Goal: Information Seeking & Learning: Learn about a topic

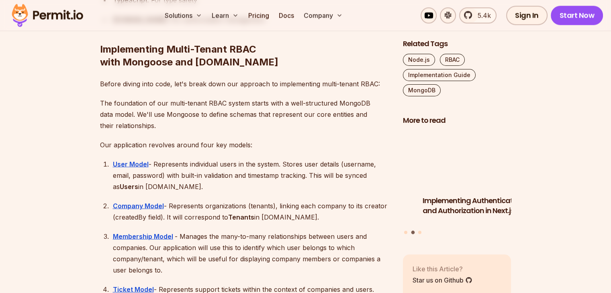
scroll to position [1525, 0]
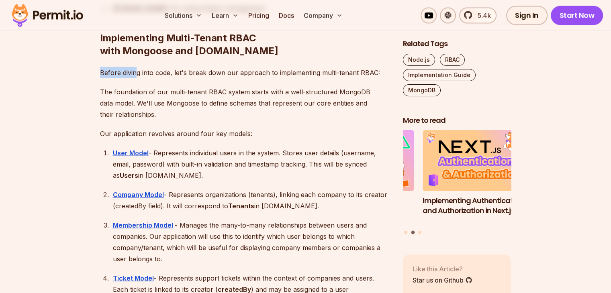
drag, startPoint x: 96, startPoint y: 85, endPoint x: 134, endPoint y: 85, distance: 38.5
click at [129, 88] on div at bounding box center [129, 88] width 0 height 0
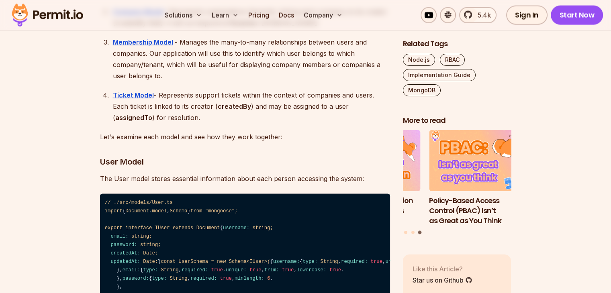
scroll to position [1646, 0]
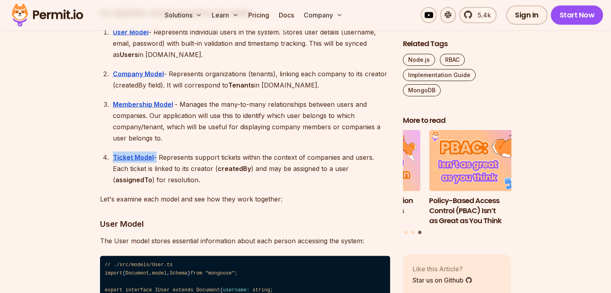
drag, startPoint x: 155, startPoint y: 168, endPoint x: 111, endPoint y: 168, distance: 43.4
click at [111, 168] on li "Ticket Model - Represents support tickets within the context of companies and u…" at bounding box center [249, 169] width 279 height 34
click at [106, 153] on div at bounding box center [106, 153] width 0 height 0
click at [206, 144] on div "Membership Model - Manages the many-to-many relationships between users and com…" at bounding box center [251, 121] width 277 height 45
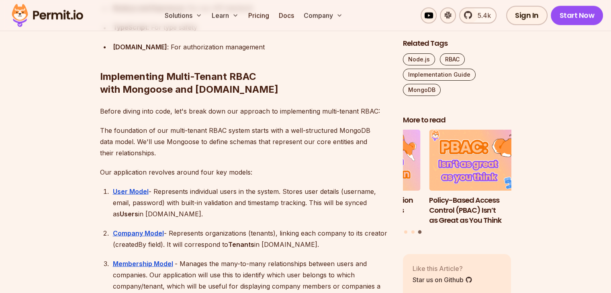
scroll to position [1485, 0]
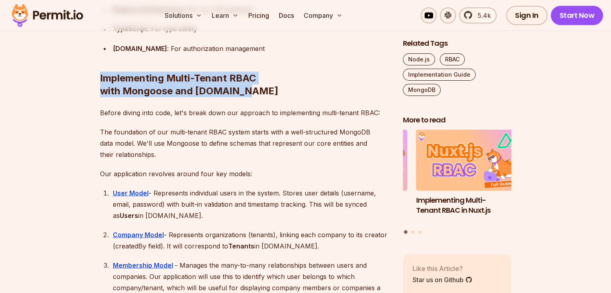
drag, startPoint x: 95, startPoint y: 83, endPoint x: 240, endPoint y: 98, distance: 146.0
click at [235, 108] on div at bounding box center [235, 108] width 0 height 0
click at [307, 96] on h2 "Implementing Multi-Tenant RBAC with Mongoose and [DOMAIN_NAME]" at bounding box center [245, 68] width 290 height 58
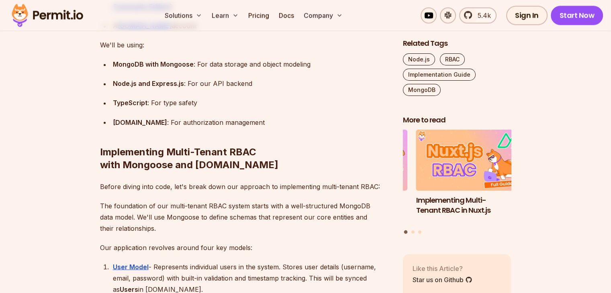
scroll to position [1405, 0]
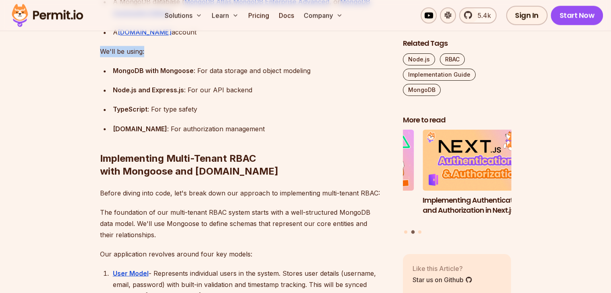
drag, startPoint x: 98, startPoint y: 61, endPoint x: 172, endPoint y: 62, distance: 74.3
click at [167, 47] on div at bounding box center [167, 47] width 0 height 0
click at [189, 57] on p "We'll be using:" at bounding box center [245, 51] width 290 height 11
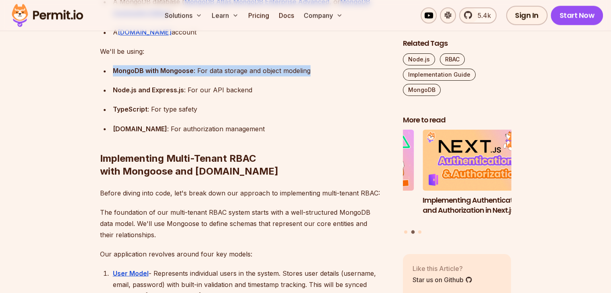
drag, startPoint x: 110, startPoint y: 79, endPoint x: 336, endPoint y: 79, distance: 226.0
click at [336, 79] on ul "MongoDB with Mongoose : For data storage and object modeling Node.js and Expres…" at bounding box center [245, 99] width 290 height 69
click at [330, 66] on div at bounding box center [330, 66] width 0 height 0
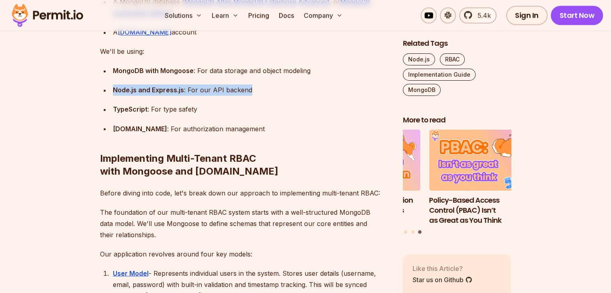
drag, startPoint x: 255, startPoint y: 102, endPoint x: 106, endPoint y: 103, distance: 148.5
click at [110, 96] on li "Node.js and Express.js : For our API backend" at bounding box center [249, 89] width 279 height 11
click at [101, 105] on div at bounding box center [101, 105] width 0 height 0
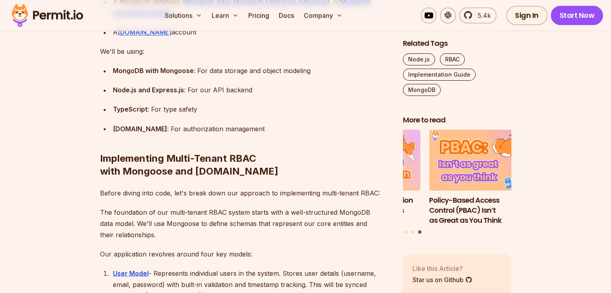
click at [263, 76] on div "MongoDB with Mongoose : For data storage and object modeling" at bounding box center [251, 70] width 277 height 11
drag, startPoint x: 202, startPoint y: 118, endPoint x: 111, endPoint y: 119, distance: 91.1
click at [111, 115] on li "TypeScript : For type safety" at bounding box center [249, 109] width 279 height 11
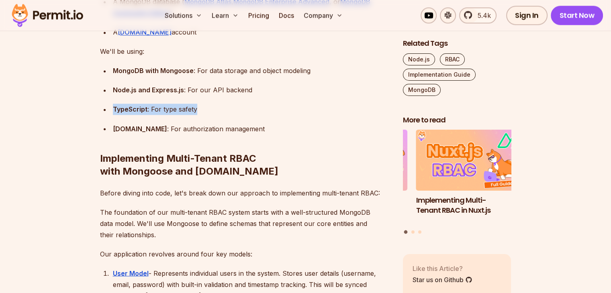
click at [106, 105] on div at bounding box center [106, 105] width 0 height 0
click at [218, 96] on div "Node.js and Express.js : For our API backend" at bounding box center [251, 89] width 277 height 11
drag, startPoint x: 232, startPoint y: 138, endPoint x: 111, endPoint y: 139, distance: 121.2
click at [233, 134] on div "[DOMAIN_NAME] : For authorization management" at bounding box center [251, 128] width 277 height 11
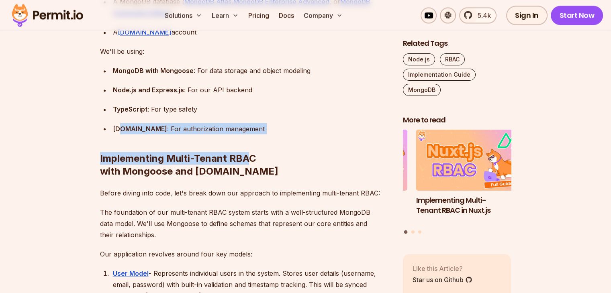
drag, startPoint x: 249, startPoint y: 138, endPoint x: 119, endPoint y: 138, distance: 130.1
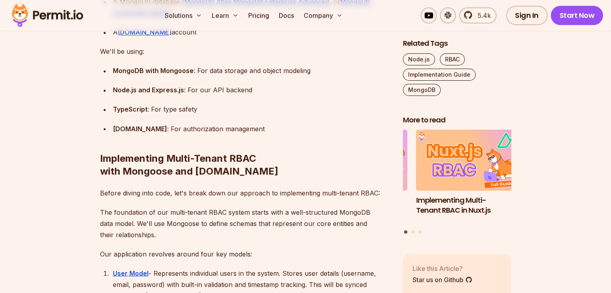
click at [222, 128] on ul "MongoDB with Mongoose : For data storage and object modeling Node.js and Expres…" at bounding box center [245, 99] width 290 height 69
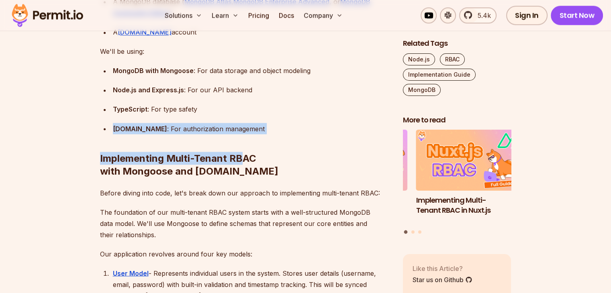
drag, startPoint x: 112, startPoint y: 138, endPoint x: 241, endPoint y: 134, distance: 128.5
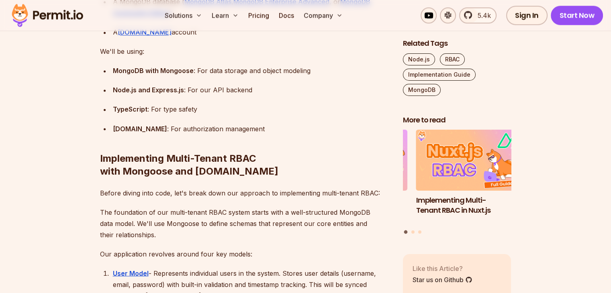
click at [265, 134] on h2 "Implementing Multi-Tenant RBAC with Mongoose and [DOMAIN_NAME]" at bounding box center [245, 149] width 290 height 58
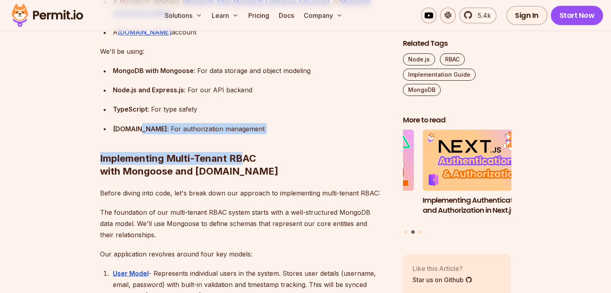
drag, startPoint x: 244, startPoint y: 136, endPoint x: 135, endPoint y: 135, distance: 109.2
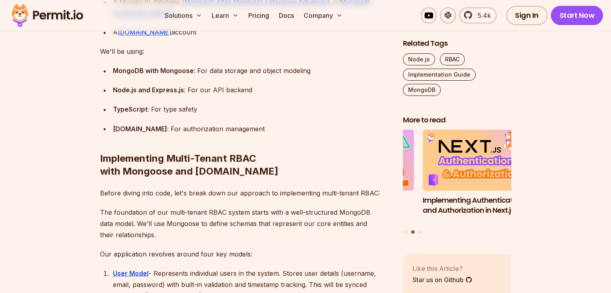
click at [102, 130] on ul "MongoDB with Mongoose : For data storage and object modeling Node.js and Expres…" at bounding box center [245, 99] width 290 height 69
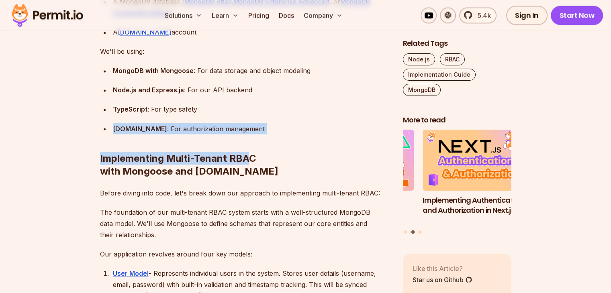
drag, startPoint x: 113, startPoint y: 137, endPoint x: 246, endPoint y: 138, distance: 132.9
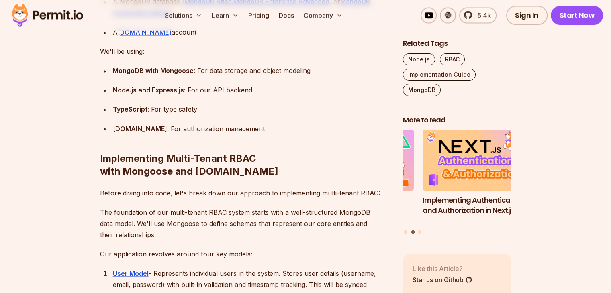
click at [253, 141] on h2 "Implementing Multi-Tenant RBAC with Mongoose and [DOMAIN_NAME]" at bounding box center [245, 149] width 290 height 58
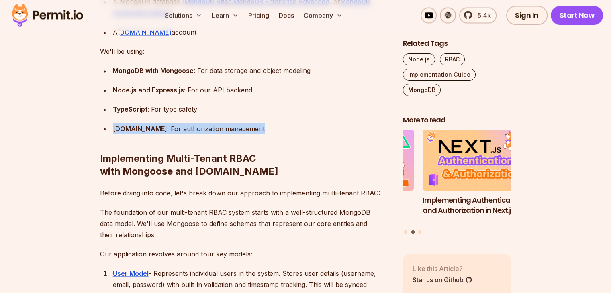
drag, startPoint x: 236, startPoint y: 139, endPoint x: 112, endPoint y: 140, distance: 123.6
click at [113, 134] on div "[DOMAIN_NAME] : For authorization management" at bounding box center [251, 128] width 277 height 11
click at [107, 144] on div at bounding box center [107, 144] width 0 height 0
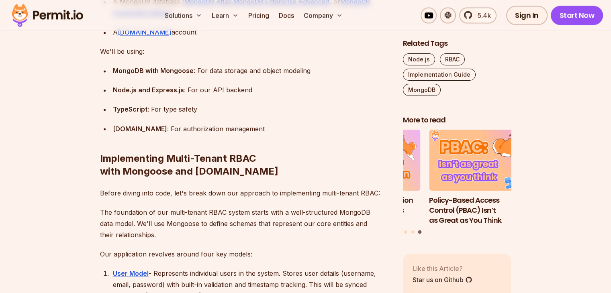
click at [246, 114] on ul "MongoDB with Mongoose : For data storage and object modeling Node.js and Expres…" at bounding box center [245, 99] width 290 height 69
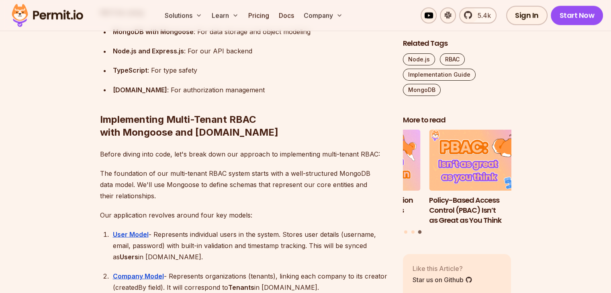
scroll to position [1445, 0]
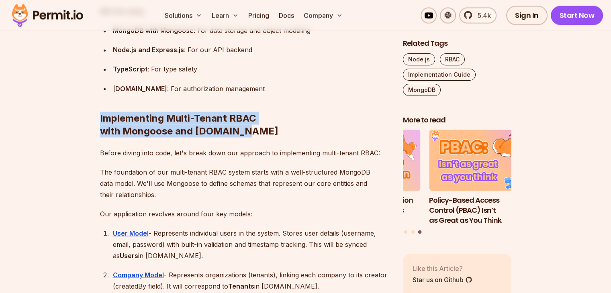
drag, startPoint x: 138, startPoint y: 130, endPoint x: 246, endPoint y: 140, distance: 109.2
click at [246, 137] on h2 "Implementing Multi-Tenant RBAC with Mongoose and [DOMAIN_NAME]" at bounding box center [245, 108] width 290 height 58
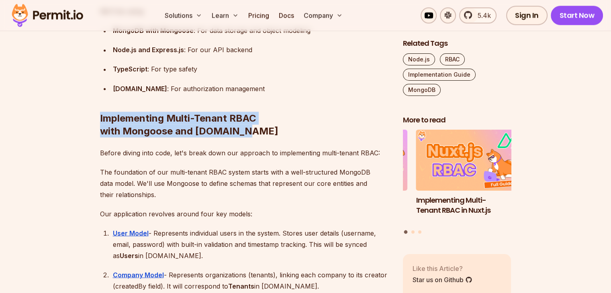
click at [241, 148] on div at bounding box center [241, 148] width 0 height 0
click at [272, 128] on h2 "Implementing Multi-Tenant RBAC with Mongoose and [DOMAIN_NAME]" at bounding box center [245, 108] width 290 height 58
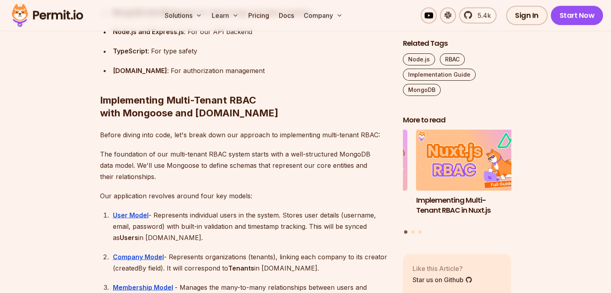
scroll to position [1525, 0]
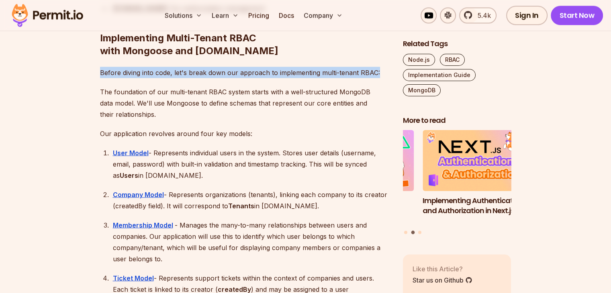
drag, startPoint x: 207, startPoint y: 79, endPoint x: 375, endPoint y: 77, distance: 168.2
click at [370, 68] on div at bounding box center [370, 68] width 0 height 0
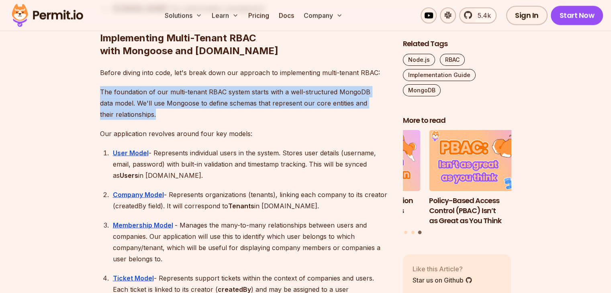
drag, startPoint x: 96, startPoint y: 98, endPoint x: 161, endPoint y: 124, distance: 69.6
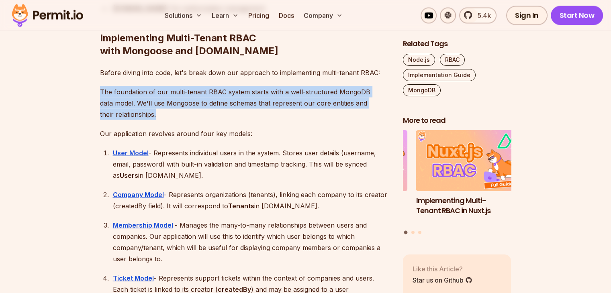
click at [156, 129] on div at bounding box center [156, 129] width 0 height 0
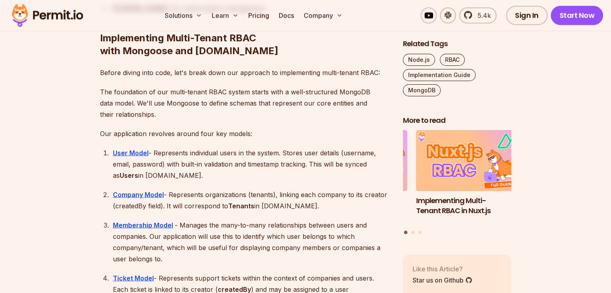
click at [343, 139] on p "Our application revolves around four key models:" at bounding box center [245, 133] width 290 height 11
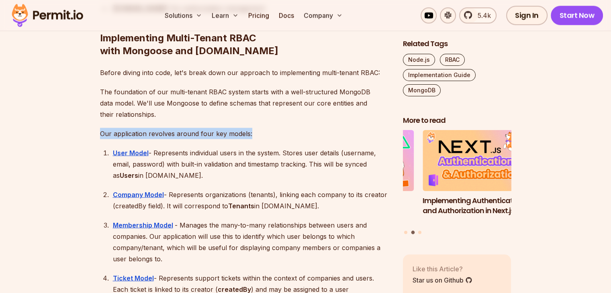
drag, startPoint x: 192, startPoint y: 145, endPoint x: 93, endPoint y: 145, distance: 99.2
click at [88, 149] on div at bounding box center [88, 149] width 0 height 0
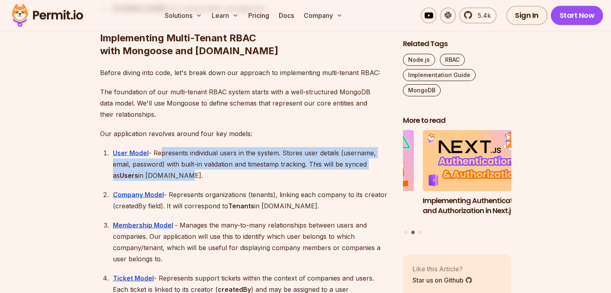
drag, startPoint x: 162, startPoint y: 163, endPoint x: 172, endPoint y: 183, distance: 22.4
click at [172, 181] on div "User Model - Represents individual users in the system. Stores user details (us…" at bounding box center [251, 164] width 277 height 34
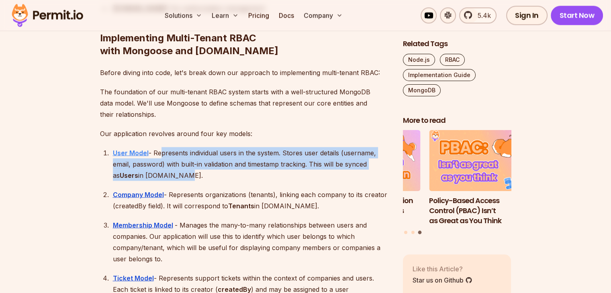
click at [138, 157] on strong "User Model" at bounding box center [131, 153] width 36 height 8
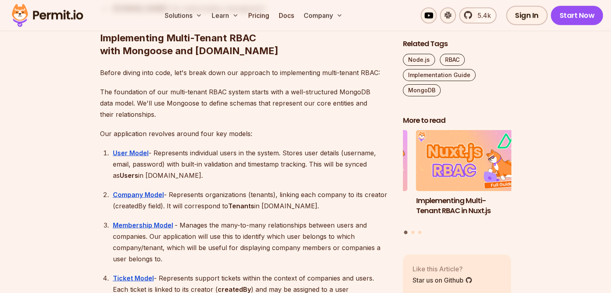
click at [214, 193] on ol "User Model - Represents individual users in the system. Stores user details (us…" at bounding box center [245, 226] width 290 height 159
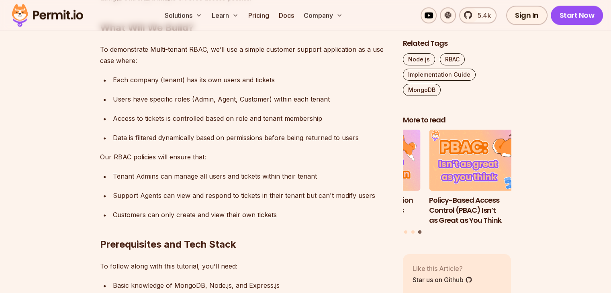
scroll to position [1084, 0]
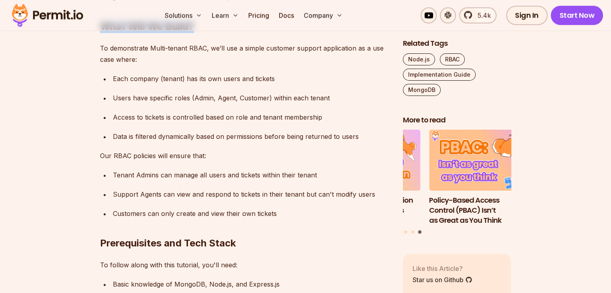
drag, startPoint x: 197, startPoint y: 41, endPoint x: 95, endPoint y: 34, distance: 102.2
click at [90, 20] on div at bounding box center [90, 20] width 0 height 0
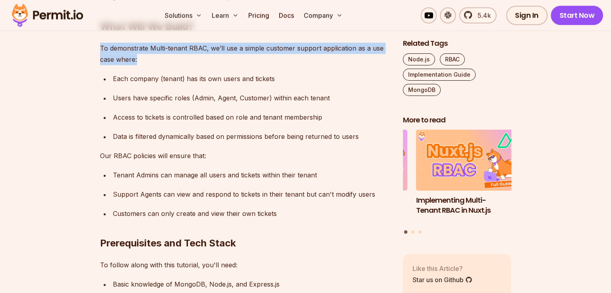
click at [139, 75] on div at bounding box center [139, 75] width 0 height 0
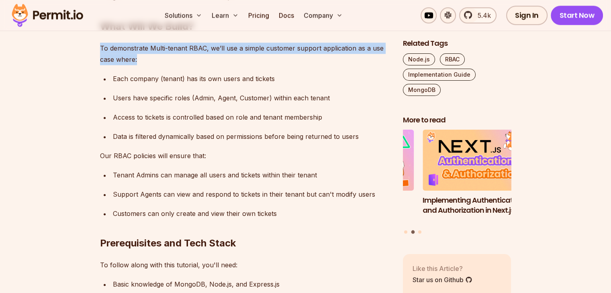
click at [161, 65] on p "To demonstrate Multi-tenant RBAC, we’ll use a simple customer support applicati…" at bounding box center [245, 54] width 290 height 22
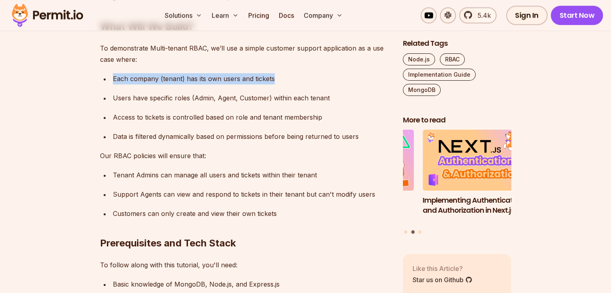
drag, startPoint x: 282, startPoint y: 90, endPoint x: 112, endPoint y: 94, distance: 169.4
click at [113, 84] on div "Each company (tenant) has its own users and tickets" at bounding box center [251, 78] width 277 height 11
click at [107, 94] on div at bounding box center [107, 94] width 0 height 0
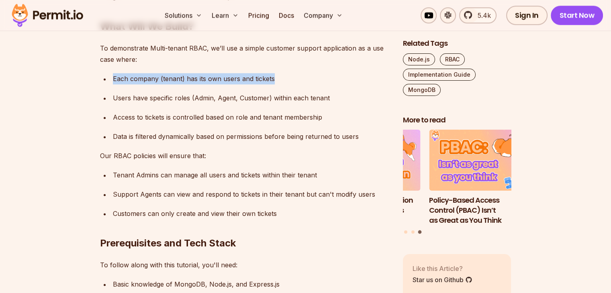
drag, startPoint x: 157, startPoint y: 87, endPoint x: 289, endPoint y: 88, distance: 132.1
click at [289, 88] on ul "Each company (tenant) has its own users and tickets Users have specific roles (…" at bounding box center [245, 107] width 290 height 69
click at [283, 74] on div at bounding box center [283, 74] width 0 height 0
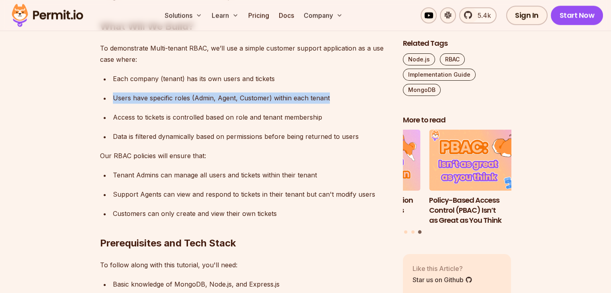
drag, startPoint x: 110, startPoint y: 110, endPoint x: 332, endPoint y: 108, distance: 222.0
click at [332, 108] on ul "Each company (tenant) has its own users and tickets Users have specific roles (…" at bounding box center [245, 107] width 290 height 69
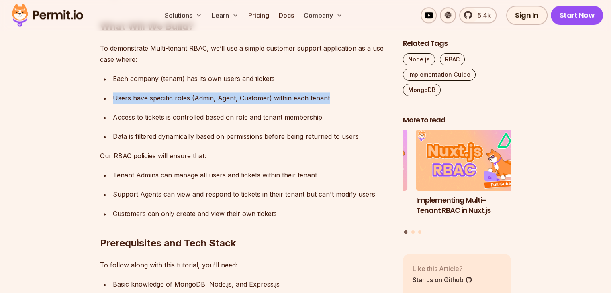
click at [326, 94] on div at bounding box center [326, 94] width 0 height 0
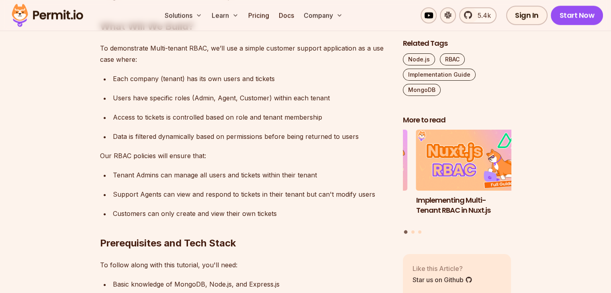
click at [331, 121] on ul "Each company (tenant) has its own users and tickets Users have specific roles (…" at bounding box center [245, 107] width 290 height 69
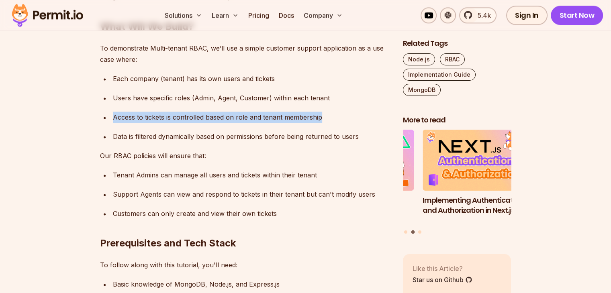
drag, startPoint x: 112, startPoint y: 129, endPoint x: 324, endPoint y: 126, distance: 211.6
click at [324, 123] on div "Access to tickets is controlled based on role and tenant membership" at bounding box center [251, 117] width 277 height 11
click at [319, 113] on div at bounding box center [319, 113] width 0 height 0
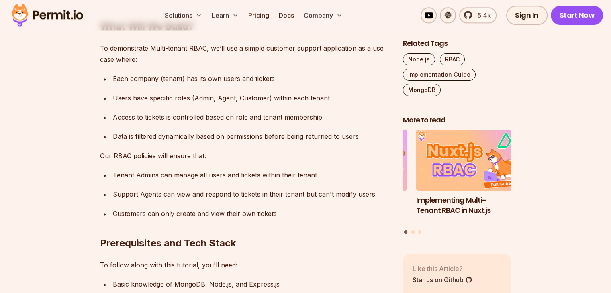
click at [293, 104] on div "Users have specific roles (Admin, Agent, Customer) within each tenant" at bounding box center [251, 97] width 277 height 11
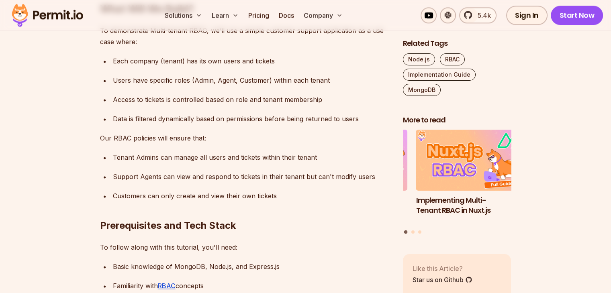
scroll to position [1124, 0]
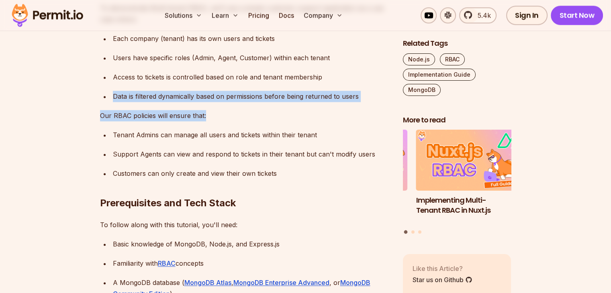
drag, startPoint x: 112, startPoint y: 104, endPoint x: 208, endPoint y: 121, distance: 97.4
click at [203, 131] on div at bounding box center [203, 131] width 0 height 0
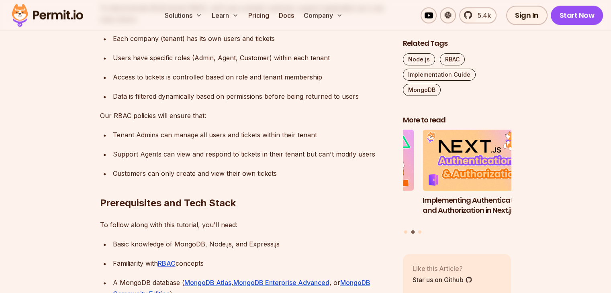
drag, startPoint x: 114, startPoint y: 144, endPoint x: 301, endPoint y: 139, distance: 187.1
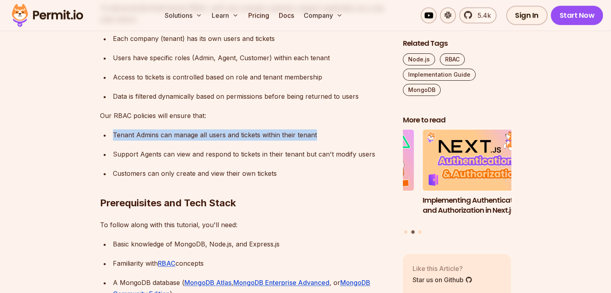
drag, startPoint x: 319, startPoint y: 146, endPoint x: 112, endPoint y: 148, distance: 206.8
click at [113, 141] on div "Tenant Admins can manage all users and tickets within their tenant" at bounding box center [251, 134] width 277 height 11
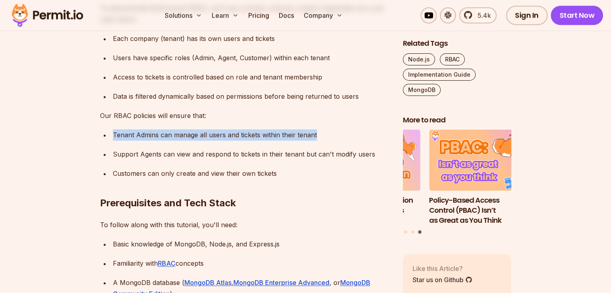
click at [107, 150] on div at bounding box center [107, 150] width 0 height 0
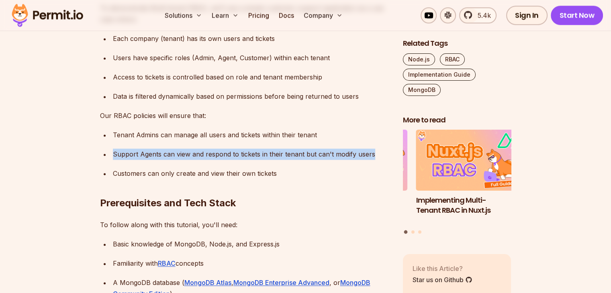
drag, startPoint x: 112, startPoint y: 164, endPoint x: 330, endPoint y: 168, distance: 218.0
click at [373, 160] on li "Support Agents can view and respond to tickets in their tenant but can't modify…" at bounding box center [249, 154] width 279 height 11
click at [368, 150] on div at bounding box center [368, 150] width 0 height 0
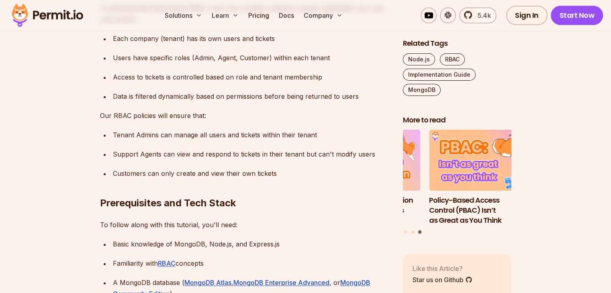
click at [283, 191] on h2 "Prerequisites and Tech Stack" at bounding box center [245, 187] width 290 height 45
drag, startPoint x: 278, startPoint y: 185, endPoint x: 109, endPoint y: 184, distance: 169.0
click at [109, 184] on h2 "Prerequisites and Tech Stack" at bounding box center [245, 187] width 290 height 45
click at [117, 179] on div "Customers can only create and view their own tickets" at bounding box center [251, 173] width 277 height 11
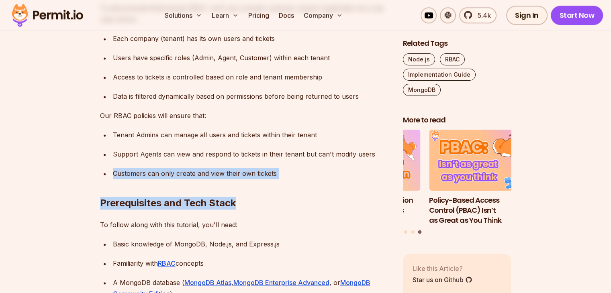
drag, startPoint x: 114, startPoint y: 182, endPoint x: 292, endPoint y: 181, distance: 178.6
click at [252, 204] on h2 "Prerequisites and Tech Stack" at bounding box center [245, 187] width 290 height 45
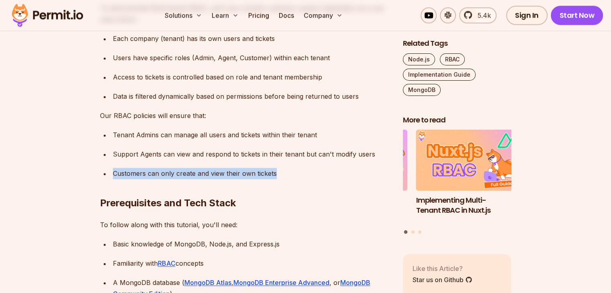
drag, startPoint x: 114, startPoint y: 184, endPoint x: 273, endPoint y: 185, distance: 159.0
click at [273, 179] on div "Customers can only create and view their own tickets" at bounding box center [251, 173] width 277 height 11
click at [268, 189] on div at bounding box center [268, 189] width 0 height 0
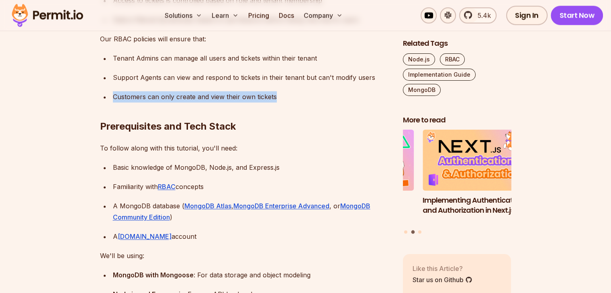
scroll to position [1204, 0]
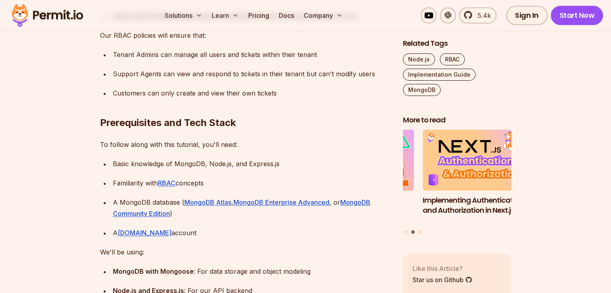
click at [264, 150] on p "To follow along with this tutorial, you'll need:" at bounding box center [245, 144] width 290 height 11
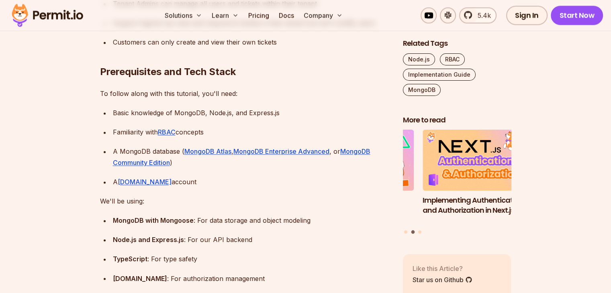
scroll to position [1285, 0]
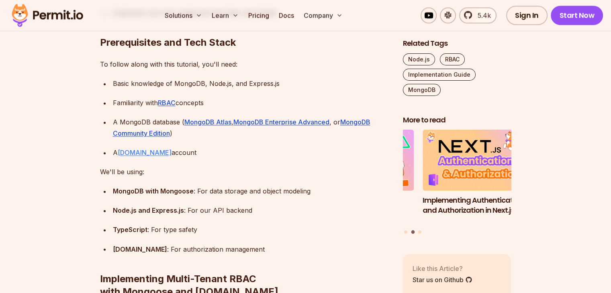
click at [138, 157] on link "[DOMAIN_NAME]" at bounding box center [145, 153] width 54 height 8
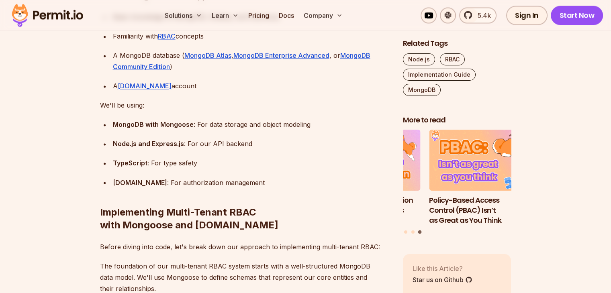
scroll to position [1365, 0]
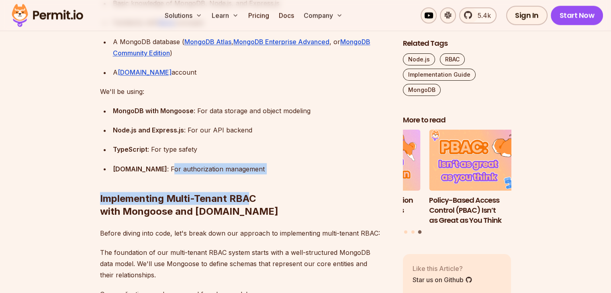
drag, startPoint x: 247, startPoint y: 179, endPoint x: 147, endPoint y: 181, distance: 100.8
click at [147, 186] on h2 "Implementing Multi-Tenant RBAC with Mongoose and [DOMAIN_NAME]" at bounding box center [245, 189] width 290 height 58
drag, startPoint x: 165, startPoint y: 178, endPoint x: 242, endPoint y: 178, distance: 77.5
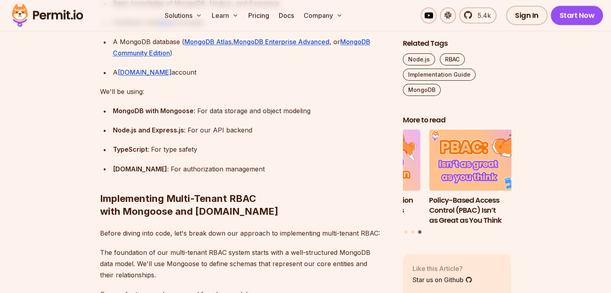
click at [250, 190] on h2 "Implementing Multi-Tenant RBAC with Mongoose and [DOMAIN_NAME]" at bounding box center [245, 189] width 290 height 58
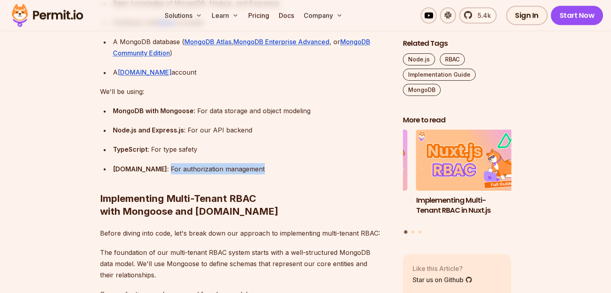
drag, startPoint x: 148, startPoint y: 178, endPoint x: 236, endPoint y: 176, distance: 88.3
click at [236, 174] on div "[DOMAIN_NAME] : For authorization management" at bounding box center [251, 168] width 277 height 11
click at [231, 164] on div at bounding box center [231, 164] width 0 height 0
click at [247, 193] on h2 "Implementing Multi-Tenant RBAC with Mongoose and [DOMAIN_NAME]" at bounding box center [245, 189] width 290 height 58
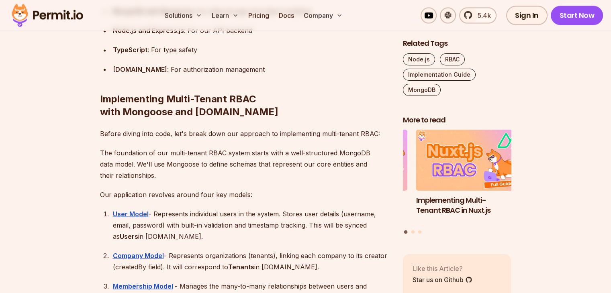
scroll to position [1485, 0]
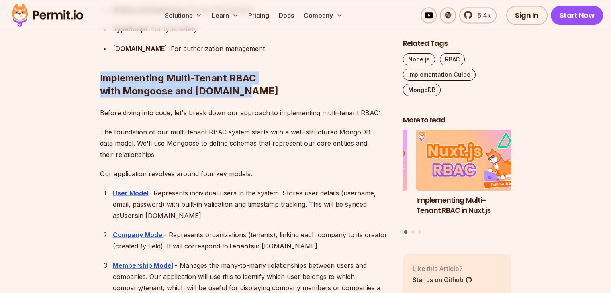
drag, startPoint x: 164, startPoint y: 99, endPoint x: 240, endPoint y: 98, distance: 75.9
click at [240, 97] on h2 "Implementing Multi-Tenant RBAC with Mongoose and [DOMAIN_NAME]" at bounding box center [245, 68] width 290 height 58
click at [235, 108] on div at bounding box center [235, 108] width 0 height 0
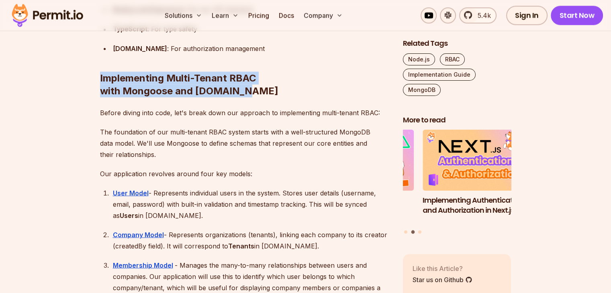
click at [259, 94] on h2 "Implementing Multi-Tenant RBAC with Mongoose and [DOMAIN_NAME]" at bounding box center [245, 68] width 290 height 58
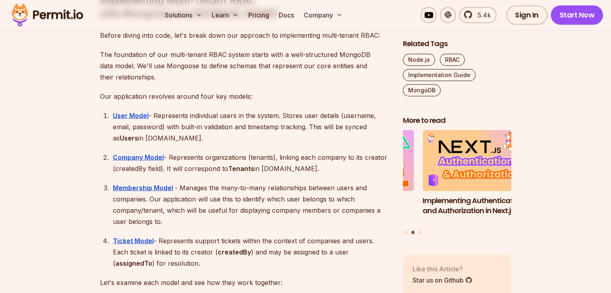
scroll to position [1566, 0]
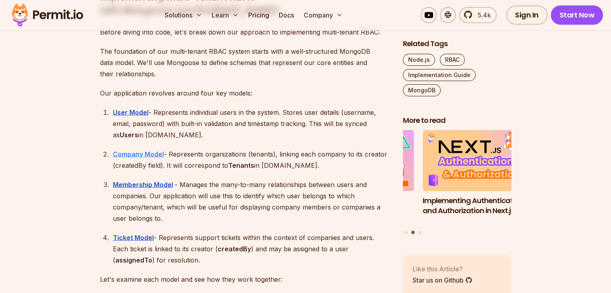
click at [147, 158] on strong "Company Model" at bounding box center [138, 154] width 51 height 8
